Goal: Information Seeking & Learning: Check status

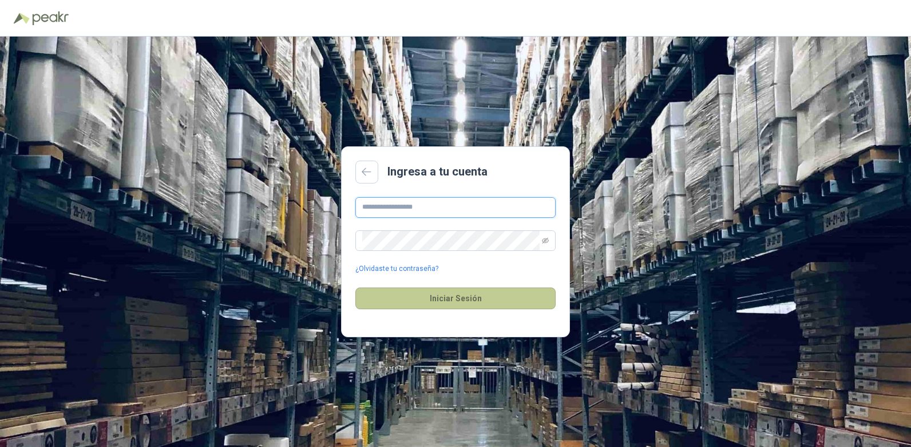
type input "**********"
click at [490, 299] on button "Iniciar Sesión" at bounding box center [455, 299] width 200 height 22
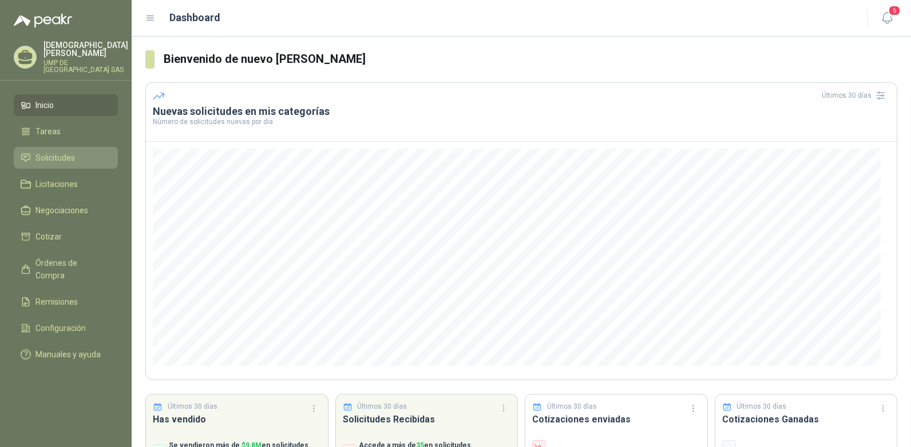
click at [58, 152] on span "Solicitudes" at bounding box center [54, 158] width 39 height 13
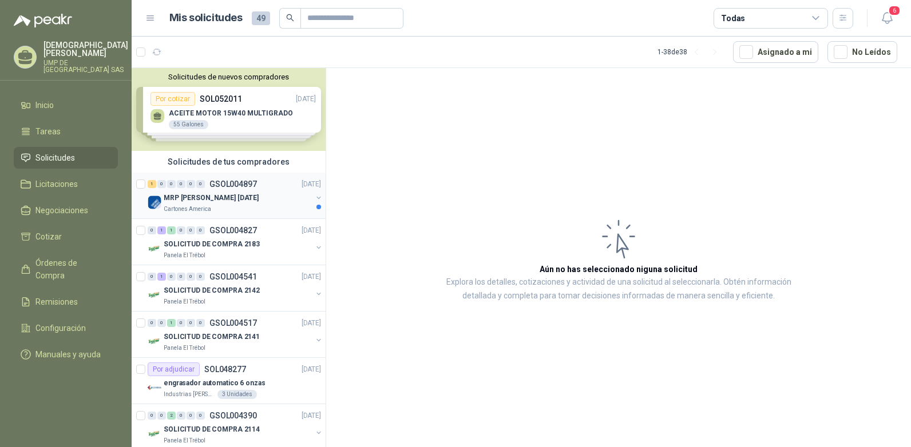
click at [314, 200] on button "button" at bounding box center [318, 197] width 9 height 9
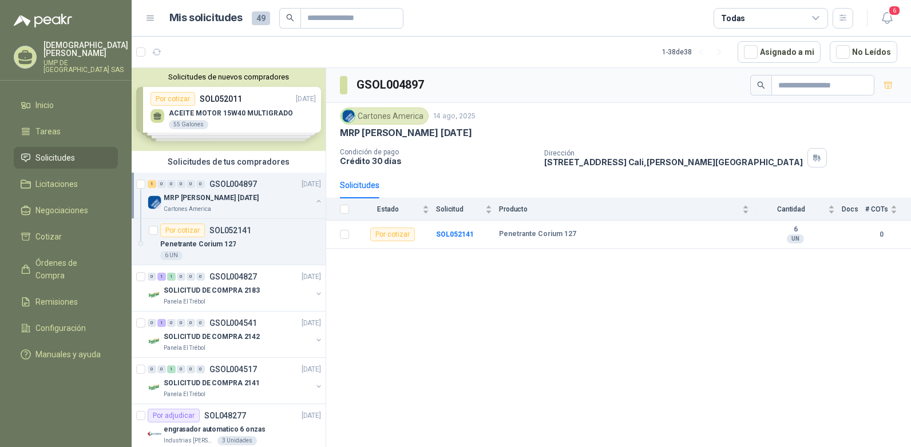
click at [239, 204] on div "MRP [PERSON_NAME] [DATE]" at bounding box center [238, 198] width 148 height 14
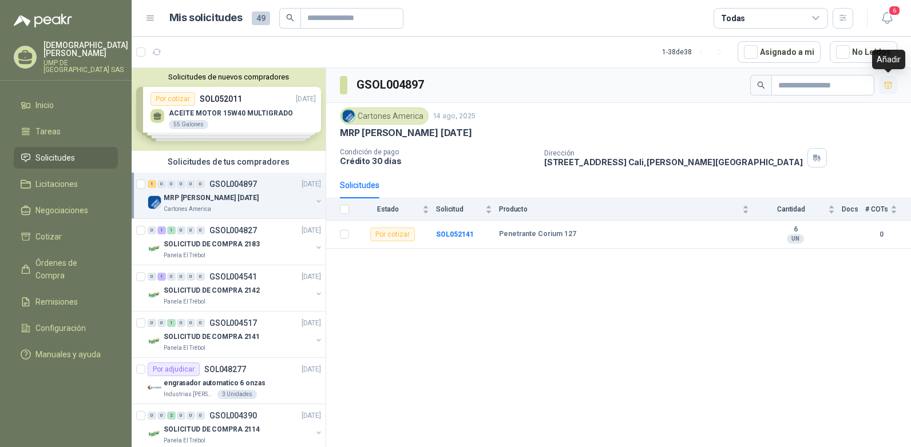
click at [892, 87] on icon "button" at bounding box center [888, 86] width 10 height 10
click at [452, 235] on b "SOL052141" at bounding box center [455, 235] width 38 height 8
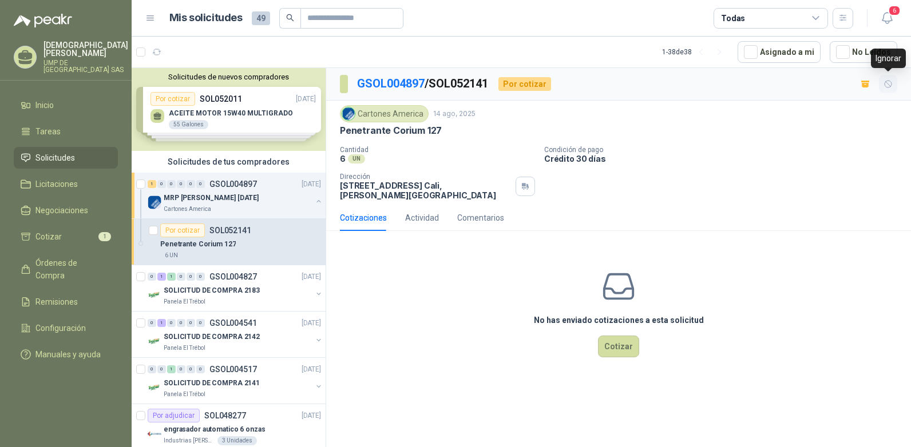
click at [887, 88] on icon "button" at bounding box center [888, 85] width 10 height 10
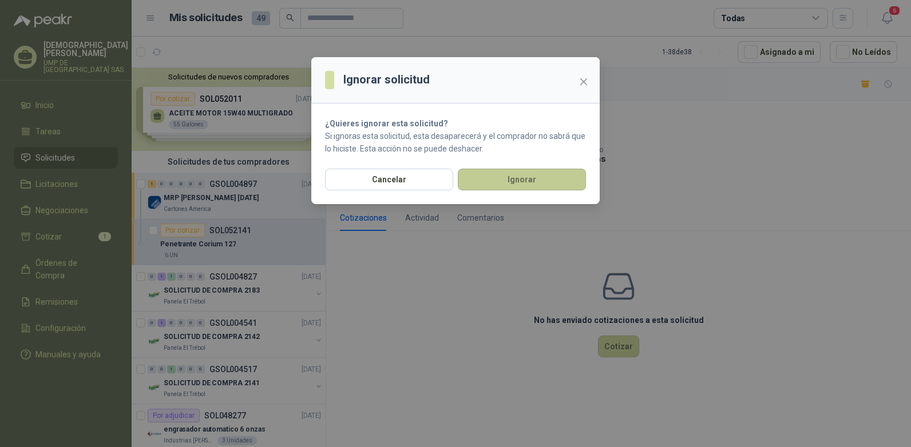
click at [533, 177] on button "Ignorar" at bounding box center [522, 180] width 128 height 22
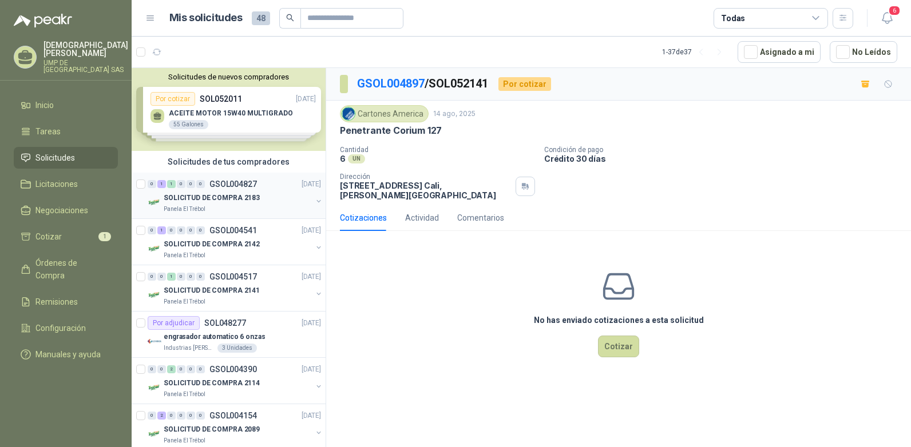
click at [225, 189] on div "0 1 1 0 0 0 GSOL004827 [DATE]" at bounding box center [236, 184] width 176 height 14
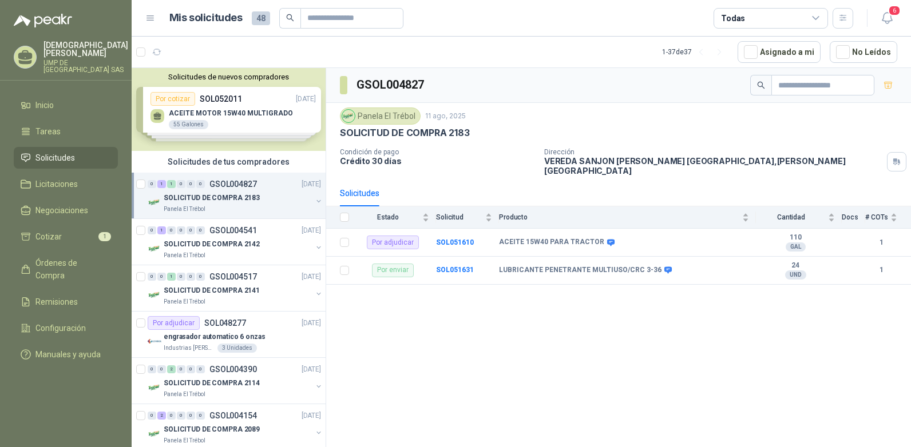
click at [220, 104] on div "Solicitudes de nuevos compradores Por cotizar SOL052011 [DATE] ACEITE MOTOR 15W…" at bounding box center [229, 109] width 194 height 83
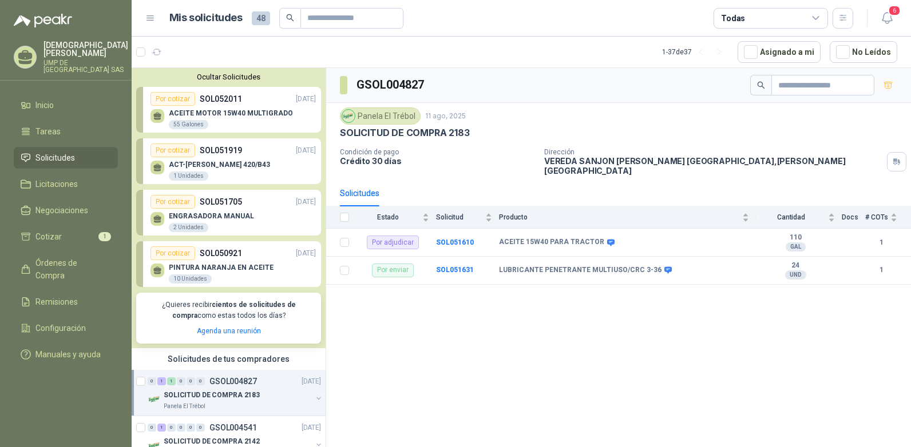
click at [50, 59] on p "UMP DE [GEOGRAPHIC_DATA] SAS" at bounding box center [85, 66] width 85 height 14
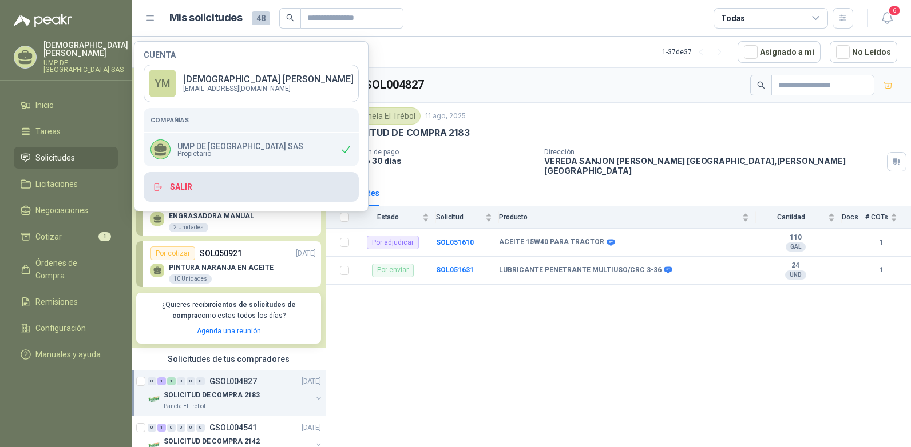
click at [173, 181] on button "Salir" at bounding box center [251, 187] width 215 height 30
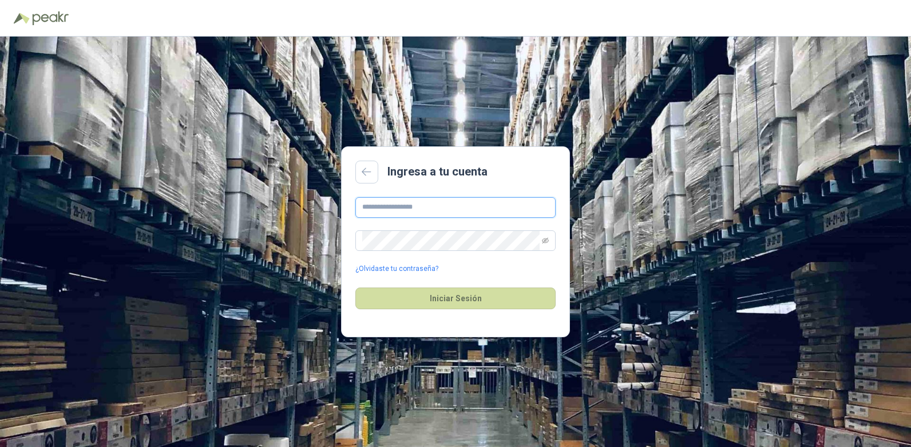
type input "**********"
